Goal: Task Accomplishment & Management: Manage account settings

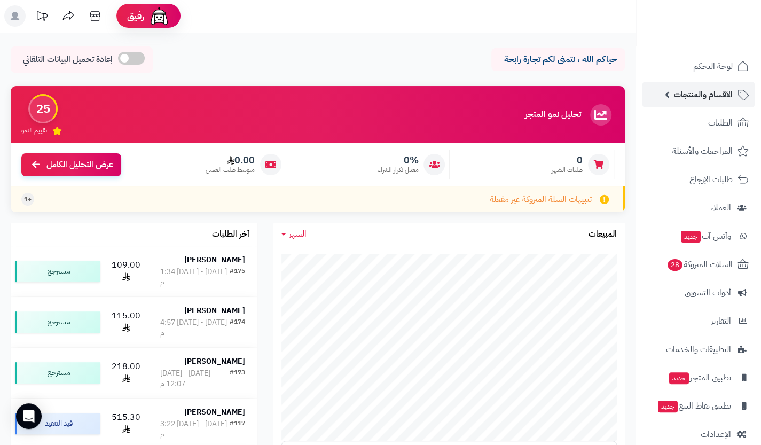
click at [720, 102] on link "الأقسام والمنتجات" at bounding box center [698, 95] width 112 height 26
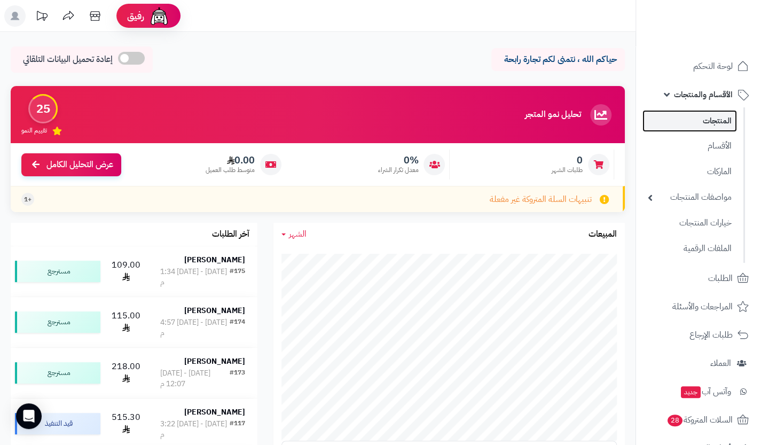
click at [718, 117] on link "المنتجات" at bounding box center [689, 121] width 94 height 22
click at [719, 121] on link "المنتجات" at bounding box center [689, 121] width 94 height 22
click at [697, 112] on link "المنتجات" at bounding box center [689, 121] width 94 height 22
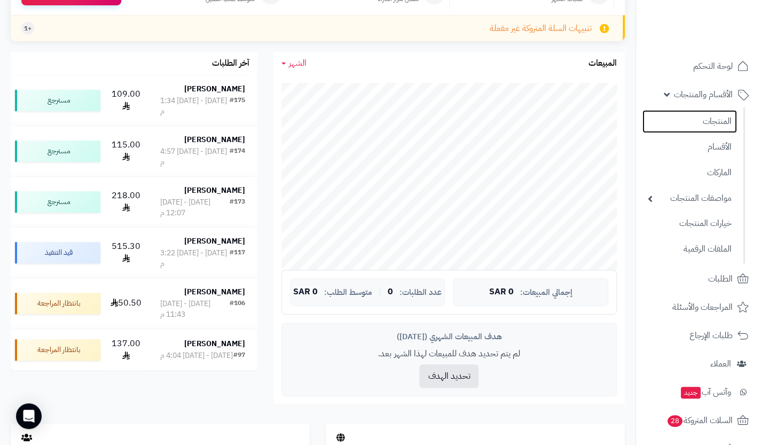
scroll to position [171, 0]
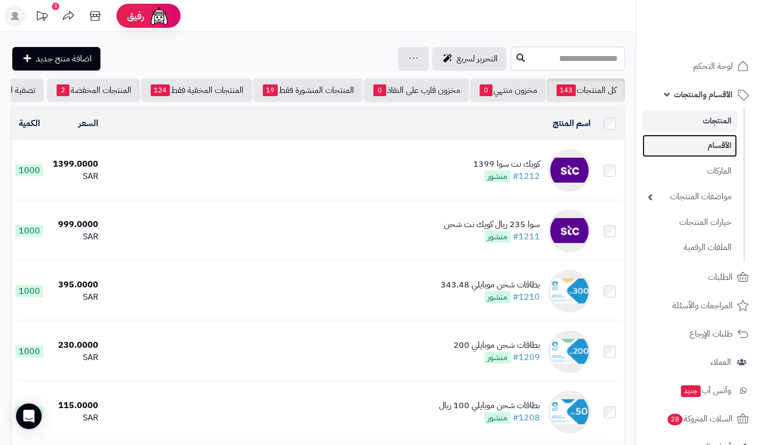
click at [688, 146] on link "الأقسام" at bounding box center [689, 146] width 94 height 22
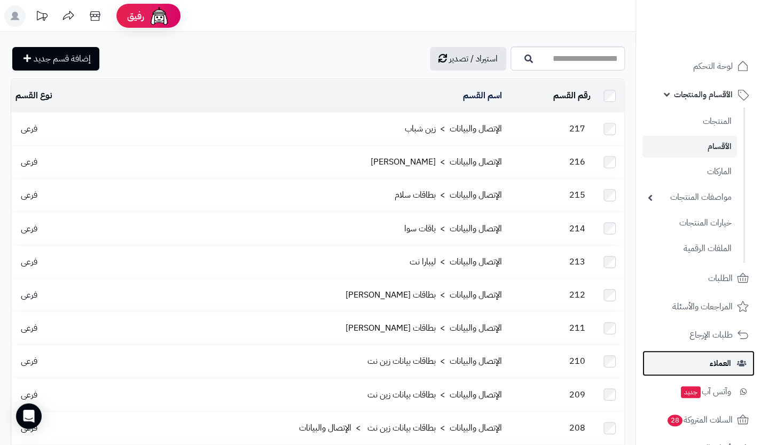
click at [699, 359] on link "العملاء" at bounding box center [698, 363] width 112 height 26
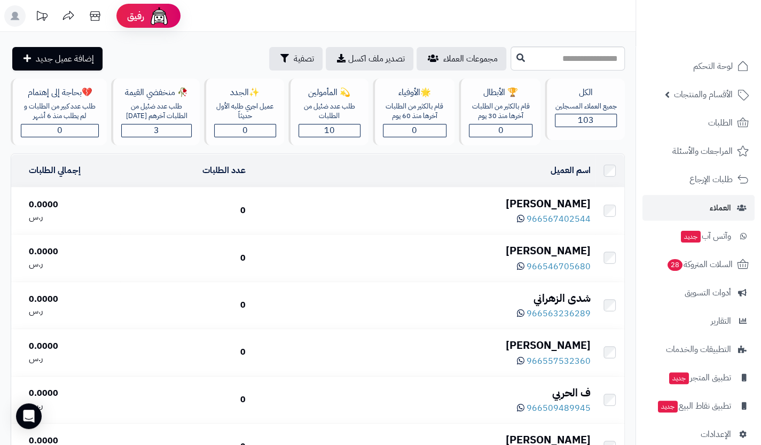
click at [577, 206] on div "[PERSON_NAME]" at bounding box center [422, 203] width 336 height 15
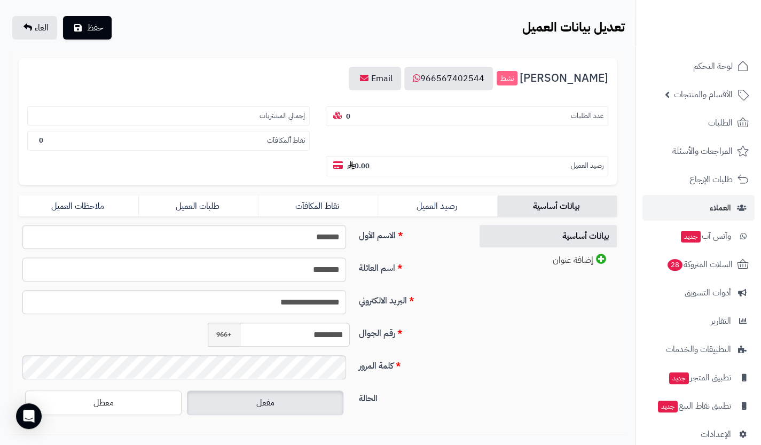
scroll to position [63, 0]
click at [319, 336] on input "*********" at bounding box center [295, 334] width 111 height 24
click at [711, 66] on span "لوحة التحكم" at bounding box center [712, 66] width 39 height 15
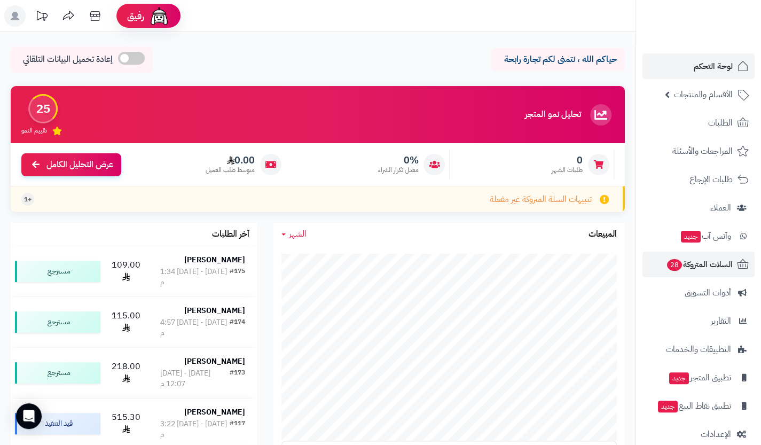
scroll to position [15, 0]
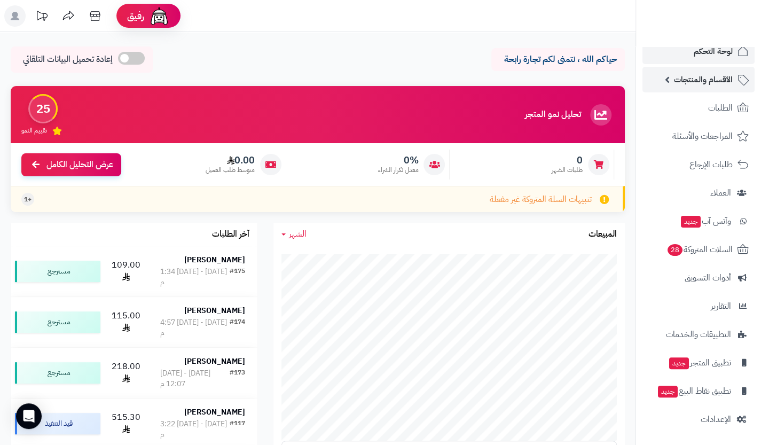
click at [705, 72] on span "الأقسام والمنتجات" at bounding box center [703, 79] width 59 height 15
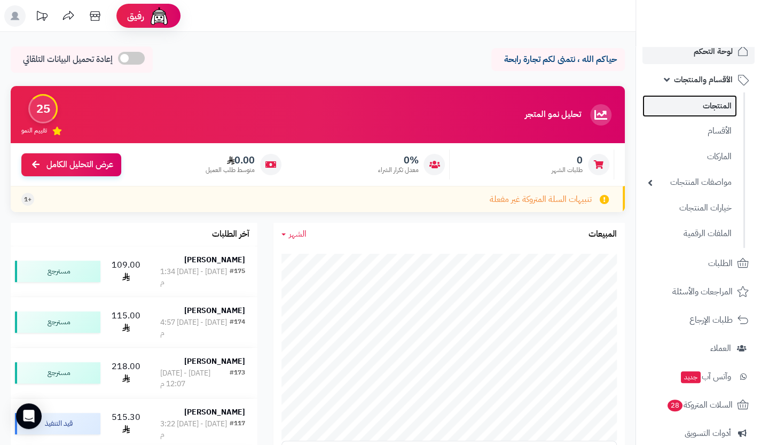
click at [704, 112] on link "المنتجات" at bounding box center [689, 106] width 94 height 22
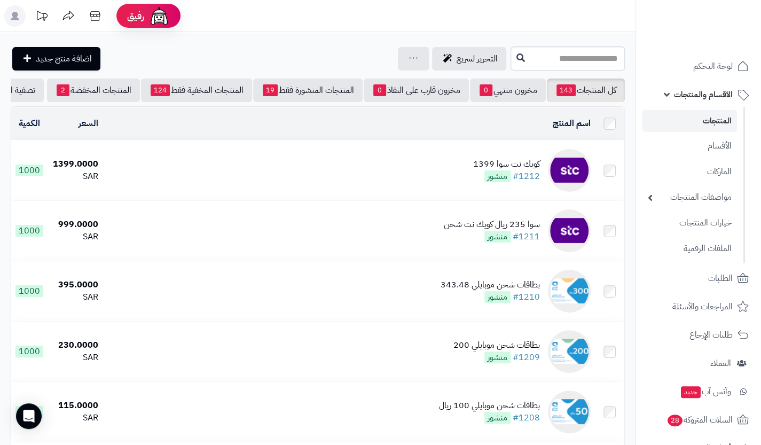
click at [522, 167] on div "كويك نت سوا 1399" at bounding box center [506, 164] width 67 height 12
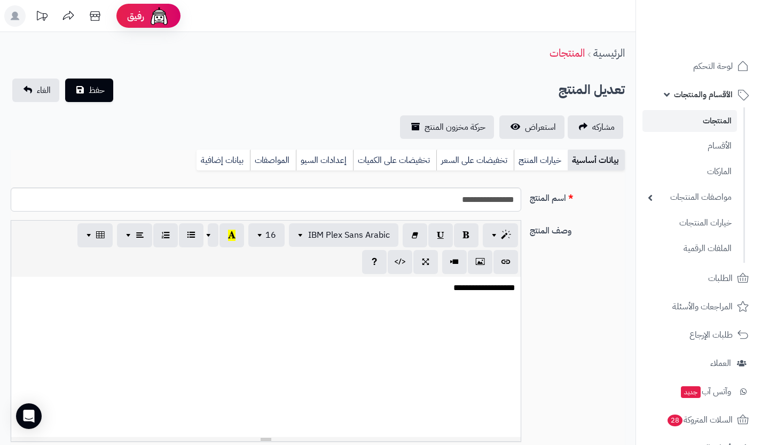
select select
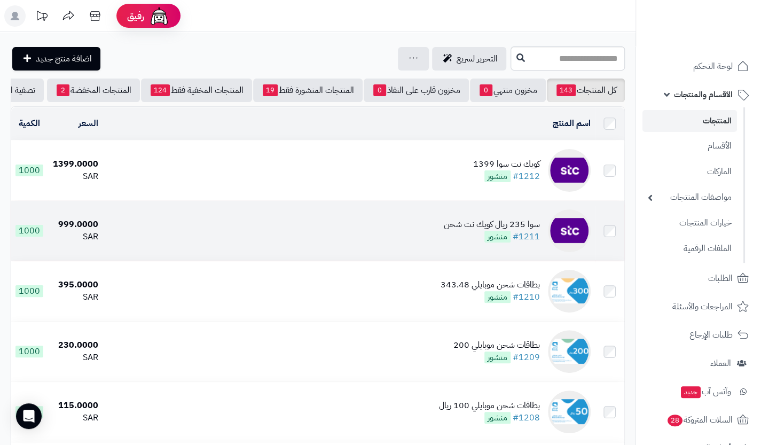
click at [520, 231] on div "سوا 235 ريال كويك نت شحن" at bounding box center [492, 224] width 96 height 12
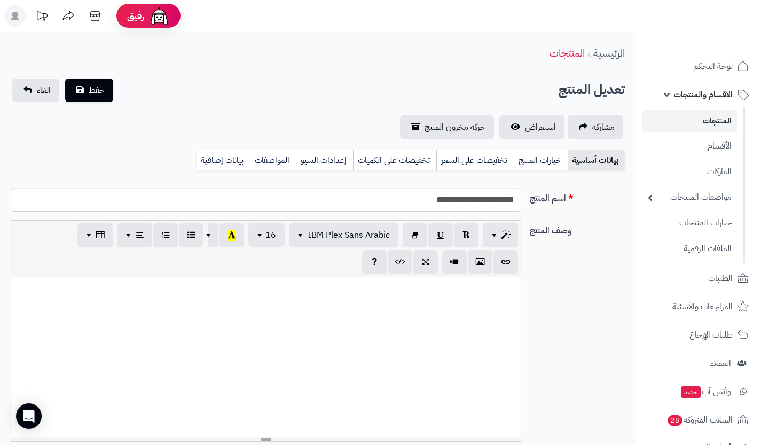
select select
click at [490, 201] on input "**********" at bounding box center [266, 199] width 510 height 24
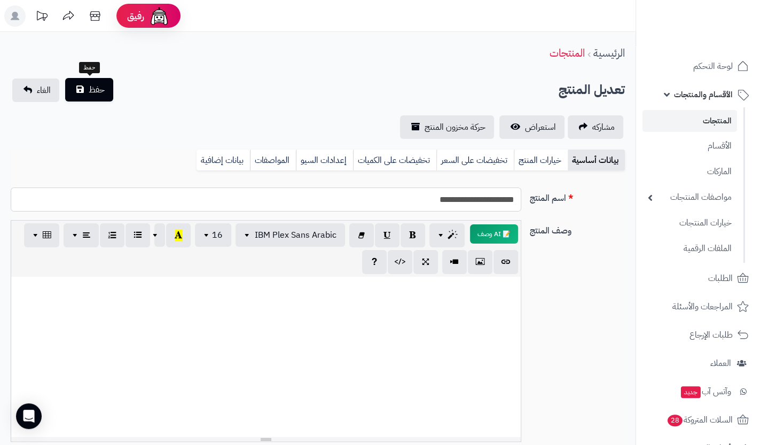
type input "**********"
click at [91, 93] on span "حفظ" at bounding box center [97, 89] width 16 height 13
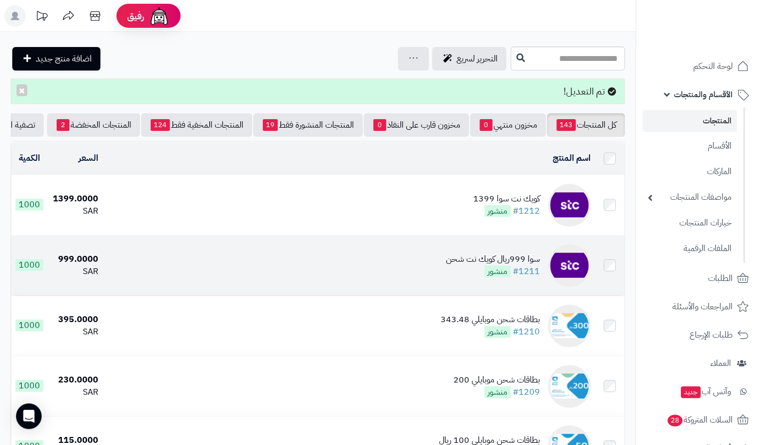
click at [525, 262] on div "سوا 999ريال كويك نت شحن" at bounding box center [493, 259] width 94 height 12
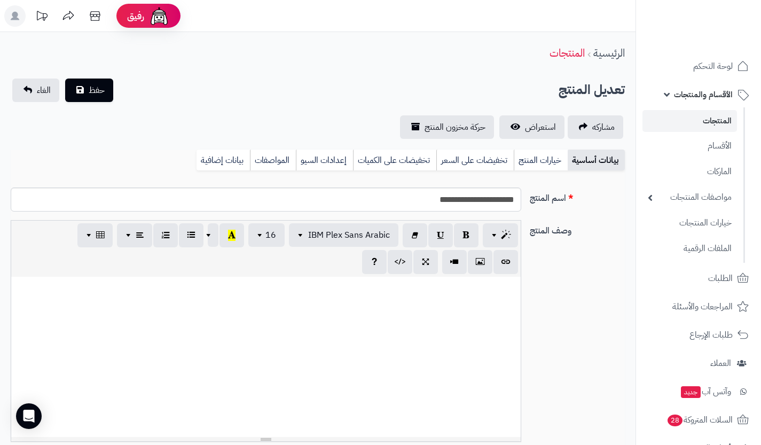
select select
click at [475, 315] on div at bounding box center [265, 357] width 509 height 160
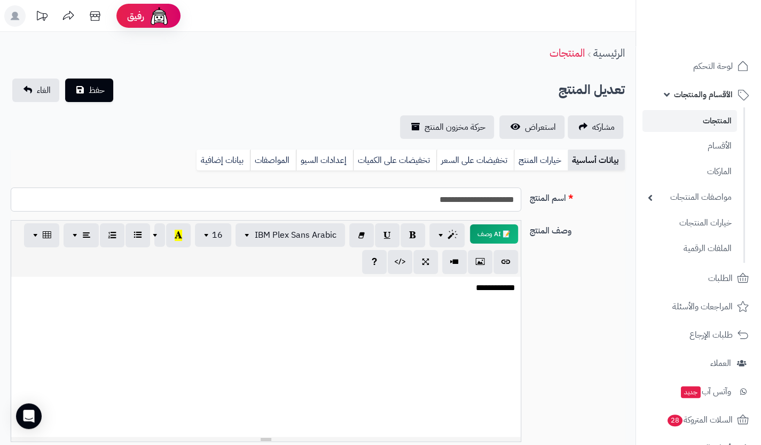
click at [401, 210] on input "**********" at bounding box center [266, 199] width 510 height 24
type input "**********"
click at [104, 92] on span "حفظ" at bounding box center [97, 89] width 16 height 13
